Goal: Use online tool/utility: Utilize a website feature to perform a specific function

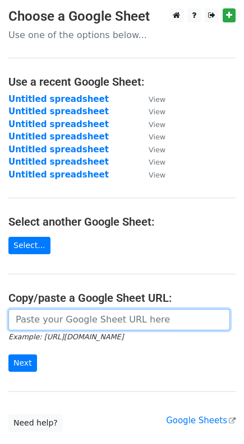
click at [153, 322] on input "url" at bounding box center [118, 319] width 221 height 21
paste input "https://docs.google.com/spreadsheets/d/1IDsCAIagduTNjjTzDKHKohZH-GTNvM4yFKcUyu1…"
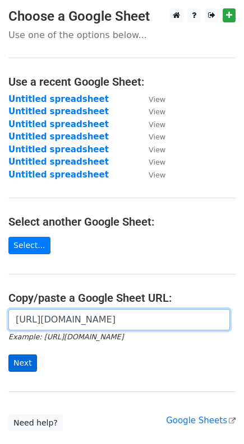
type input "https://docs.google.com/spreadsheets/d/1IDsCAIagduTNjjTzDKHKohZH-GTNvM4yFKcUyu1…"
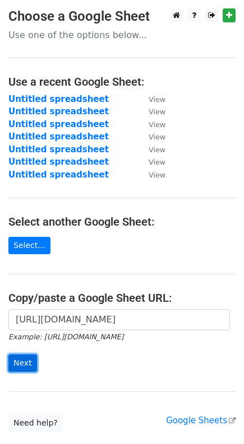
click at [14, 364] on input "Next" at bounding box center [22, 362] width 29 height 17
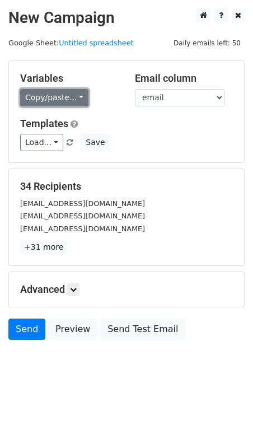
click at [60, 93] on link "Copy/paste..." at bounding box center [54, 97] width 68 height 17
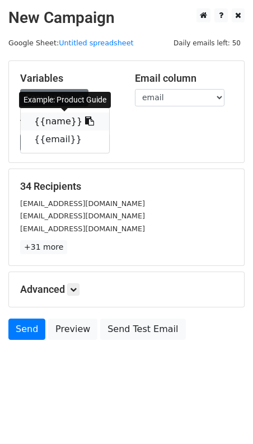
click at [64, 118] on link "{{name}}" at bounding box center [65, 122] width 88 height 18
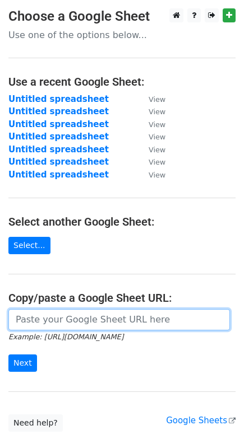
click at [18, 312] on input "url" at bounding box center [118, 319] width 221 height 21
paste input "[URL][DOMAIN_NAME]"
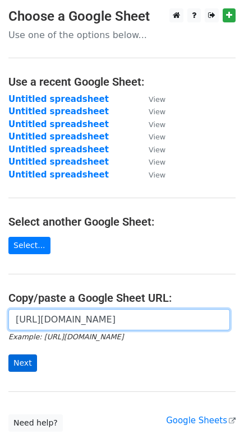
type input "https://docs.google.com/spreadsheets/d/1IDsCAIagduTNjjTzDKHKohZH-GTNvM4yFKcUyu1…"
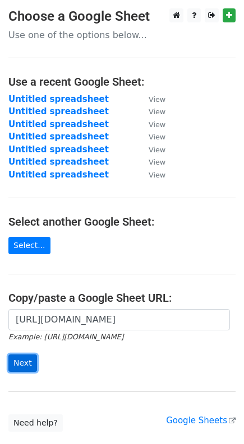
click at [16, 359] on input "Next" at bounding box center [22, 362] width 29 height 17
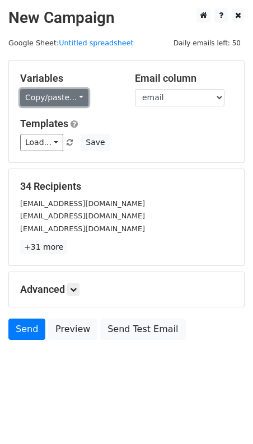
click at [66, 97] on link "Copy/paste..." at bounding box center [54, 97] width 68 height 17
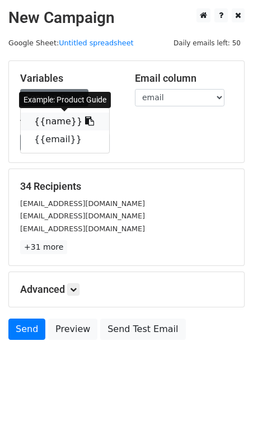
click at [64, 116] on link "{{name}}" at bounding box center [65, 122] width 88 height 18
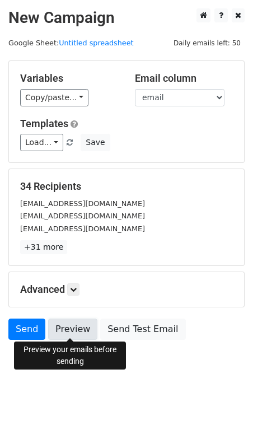
click at [66, 330] on link "Preview" at bounding box center [72, 329] width 49 height 21
